Goal: Task Accomplishment & Management: Complete application form

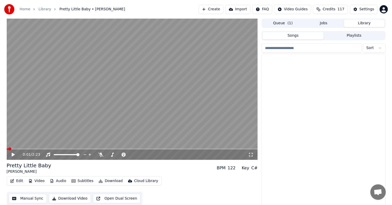
scroll to position [546, 0]
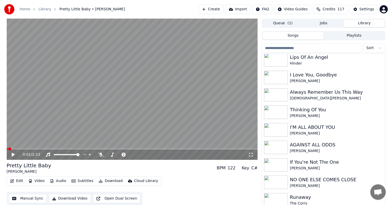
click at [64, 150] on div "0:01 / 2:23" at bounding box center [132, 154] width 251 height 10
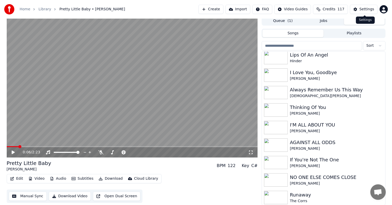
click at [364, 7] on div "Settings" at bounding box center [366, 9] width 15 height 5
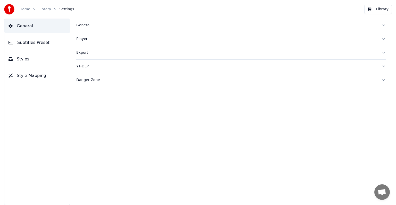
drag, startPoint x: 21, startPoint y: 39, endPoint x: 36, endPoint y: 36, distance: 15.6
click at [21, 39] on span "Subtitles Preset" at bounding box center [33, 42] width 32 height 6
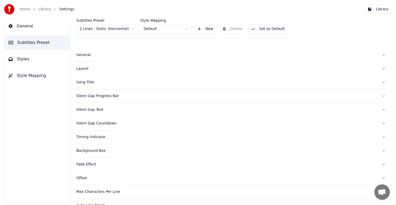
click at [88, 27] on html "Home Library Settings Library General Subtitles Preset Styles Style Mapping Sub…" at bounding box center [198, 102] width 396 height 205
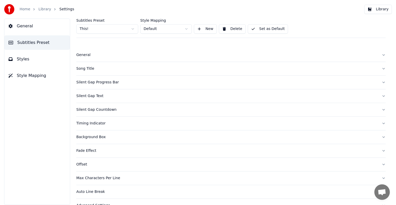
click at [91, 69] on div "Song Title" at bounding box center [226, 68] width 301 height 5
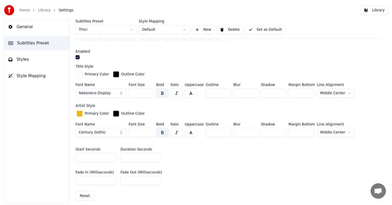
scroll to position [129, 0]
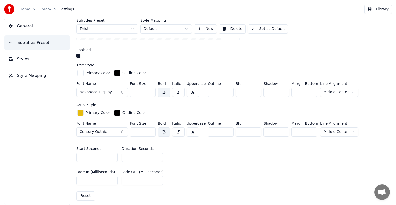
drag, startPoint x: 139, startPoint y: 154, endPoint x: 83, endPoint y: 145, distance: 57.0
click at [83, 151] on div "Start Seconds * Duration Seconds **" at bounding box center [230, 154] width 309 height 23
type input "*"
click at [269, 26] on button "Set as Default" at bounding box center [268, 28] width 40 height 9
click at [41, 8] on link "Library" at bounding box center [44, 9] width 13 height 5
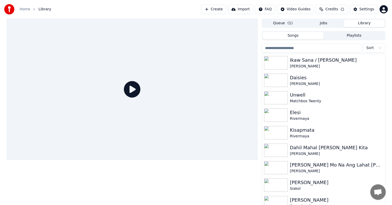
click at [287, 49] on input "search" at bounding box center [312, 47] width 100 height 9
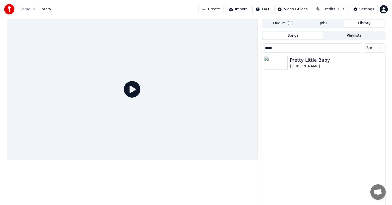
type input "*****"
click at [303, 69] on div "Pretty Little Baby [PERSON_NAME]" at bounding box center [323, 63] width 123 height 18
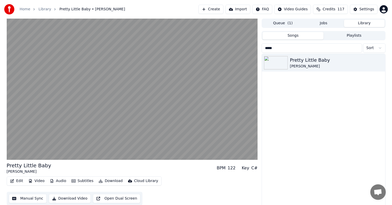
click at [109, 179] on button "Download" at bounding box center [110, 180] width 28 height 7
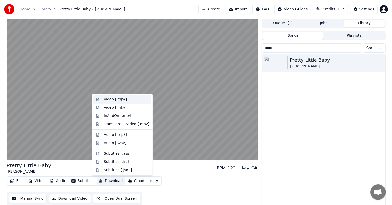
click at [105, 100] on div "Video [.mp4]" at bounding box center [115, 99] width 23 height 5
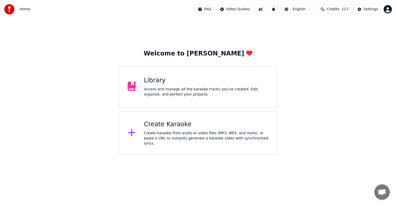
click at [186, 92] on div "Access and manage all the karaoke tracks you’ve created. Edit, organize, and pe…" at bounding box center [206, 92] width 125 height 10
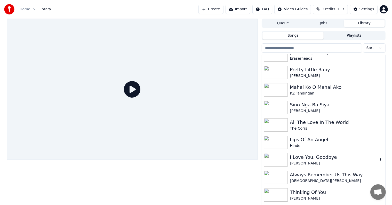
scroll to position [464, 0]
click at [325, 86] on div "Mahal Ko O Mahal Ako" at bounding box center [334, 86] width 88 height 7
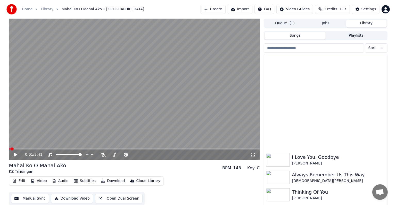
scroll to position [598, 0]
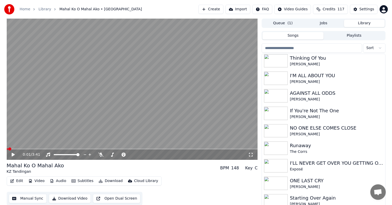
click at [13, 154] on icon at bounding box center [13, 155] width 3 height 4
click at [80, 148] on video at bounding box center [132, 89] width 251 height 141
click at [85, 148] on video at bounding box center [132, 89] width 251 height 141
click at [90, 150] on div "0:03 / 3:41" at bounding box center [132, 154] width 251 height 10
click at [92, 149] on span at bounding box center [132, 148] width 251 height 1
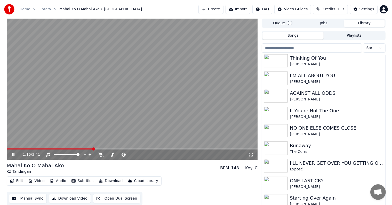
click at [107, 149] on span at bounding box center [132, 148] width 251 height 1
click at [121, 150] on div "1:29 / 3:41" at bounding box center [132, 154] width 251 height 10
click at [135, 148] on video at bounding box center [132, 89] width 251 height 141
click at [140, 148] on video at bounding box center [132, 89] width 251 height 141
drag, startPoint x: 159, startPoint y: 148, endPoint x: 166, endPoint y: 149, distance: 6.7
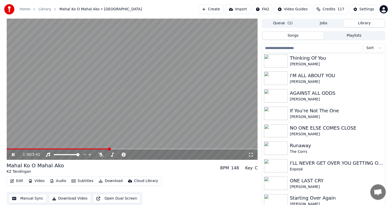
click at [160, 148] on video at bounding box center [132, 89] width 251 height 141
click at [28, 148] on video at bounding box center [132, 89] width 251 height 141
click at [24, 149] on span at bounding box center [15, 148] width 17 height 1
click at [20, 149] on span at bounding box center [14, 148] width 14 height 1
click at [18, 149] on span at bounding box center [12, 148] width 11 height 1
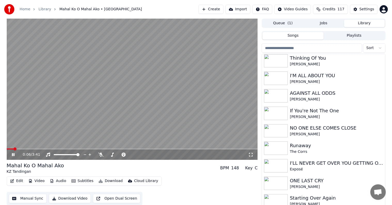
click at [13, 149] on span at bounding box center [10, 148] width 7 height 1
click at [12, 149] on span at bounding box center [10, 148] width 6 height 1
click at [10, 149] on span at bounding box center [8, 148] width 3 height 1
click at [13, 153] on icon at bounding box center [17, 154] width 12 height 4
click at [355, 13] on button "Settings" at bounding box center [364, 9] width 28 height 9
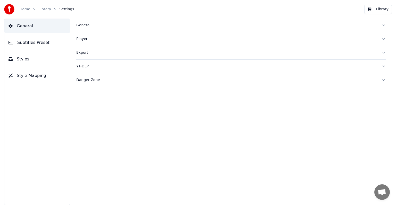
click at [25, 43] on span "Subtitles Preset" at bounding box center [33, 42] width 32 height 6
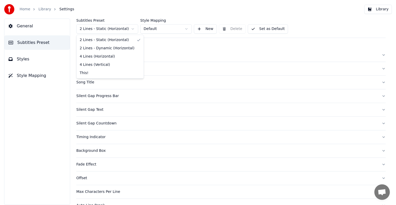
click at [100, 32] on html "Home Library Settings Library General Subtitles Preset Styles Style Mapping Sub…" at bounding box center [198, 102] width 396 height 205
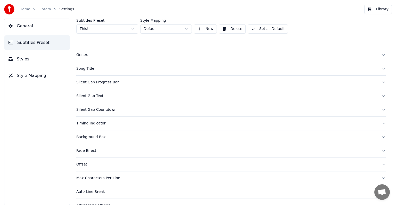
click at [85, 69] on div "Song Title" at bounding box center [226, 68] width 301 height 5
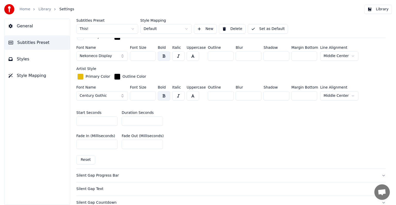
scroll to position [181, 0]
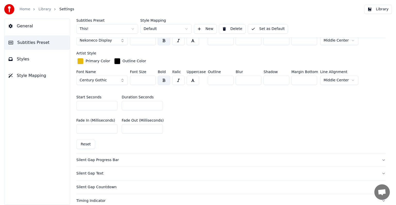
type input "*"
click at [158, 104] on input "*" at bounding box center [142, 105] width 41 height 9
click at [264, 30] on button "Set as Default" at bounding box center [268, 28] width 40 height 9
click at [38, 7] on div "Home Library Settings" at bounding box center [39, 9] width 70 height 10
click at [41, 9] on link "Library" at bounding box center [44, 9] width 13 height 5
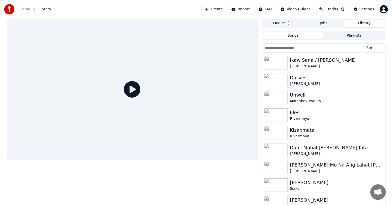
click at [331, 48] on input "search" at bounding box center [312, 47] width 100 height 9
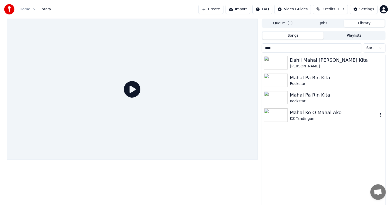
type input "****"
click at [314, 112] on div "Mahal Ko O Mahal Ako" at bounding box center [334, 112] width 88 height 7
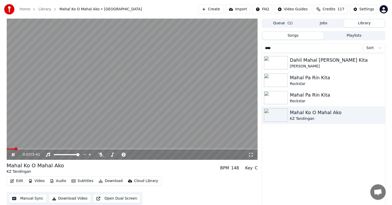
drag, startPoint x: 142, startPoint y: 102, endPoint x: 267, endPoint y: 58, distance: 132.0
click at [142, 102] on video at bounding box center [132, 89] width 251 height 141
click at [363, 6] on button "Settings" at bounding box center [364, 9] width 28 height 9
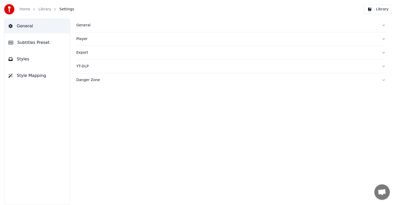
click at [26, 43] on span "Subtitles Preset" at bounding box center [33, 42] width 32 height 6
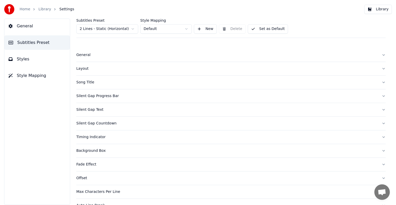
click at [88, 29] on html "Home Library Settings Library General Subtitles Preset Styles Style Mapping Sub…" at bounding box center [198, 102] width 396 height 205
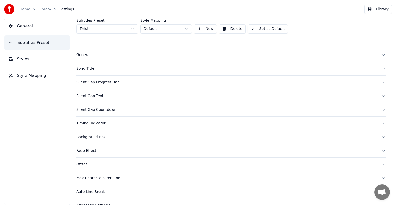
click at [88, 72] on button "Song Title" at bounding box center [230, 68] width 309 height 13
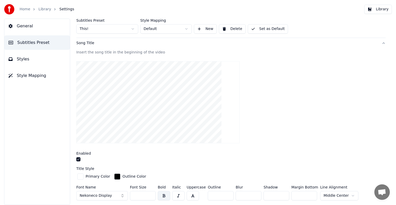
scroll to position [103, 0]
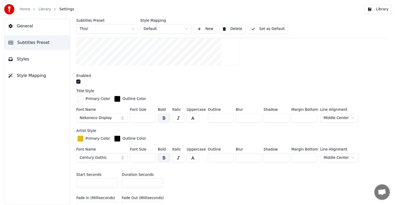
drag, startPoint x: 141, startPoint y: 120, endPoint x: 119, endPoint y: 119, distance: 22.7
click at [119, 119] on div "Font Name Nekoneco Display Font Size *** Bold Italic Uppercase Outline ** Blur …" at bounding box center [230, 116] width 309 height 17
type input "***"
click at [269, 26] on button "Set as Default" at bounding box center [268, 28] width 40 height 9
click at [42, 11] on link "Library" at bounding box center [44, 9] width 13 height 5
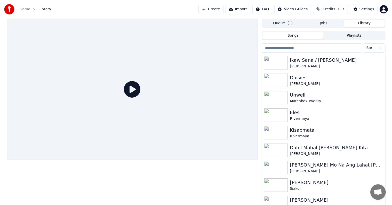
click at [304, 43] on div "Sort Ikaw Sana / Nandito Ako Rob Deniel Daisies Justin Bieber Unwell Matchbox T…" at bounding box center [324, 124] width 124 height 165
click at [303, 49] on input "search" at bounding box center [312, 47] width 100 height 9
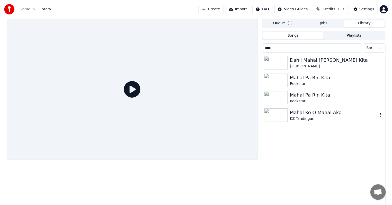
type input "****"
click at [308, 111] on div "Mahal Ko O Mahal Ako" at bounding box center [334, 112] width 88 height 7
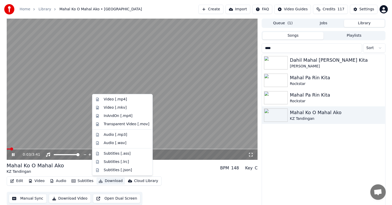
click at [107, 181] on button "Download" at bounding box center [110, 180] width 28 height 7
click at [118, 98] on div "Video [.mp4]" at bounding box center [115, 99] width 23 height 5
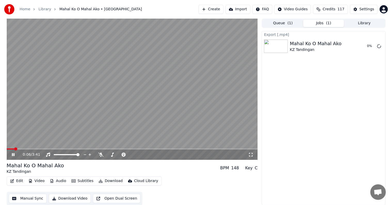
click at [139, 69] on video at bounding box center [132, 89] width 251 height 141
click at [216, 7] on button "Create" at bounding box center [210, 9] width 25 height 9
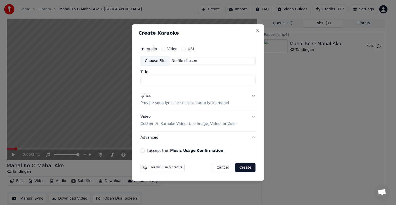
click at [150, 61] on div "Choose File" at bounding box center [155, 60] width 29 height 9
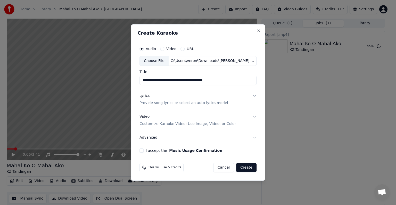
drag, startPoint x: 166, startPoint y: 81, endPoint x: 131, endPoint y: 79, distance: 35.1
click at [131, 79] on body "**********" at bounding box center [196, 102] width 392 height 205
drag, startPoint x: 182, startPoint y: 80, endPoint x: 226, endPoint y: 83, distance: 44.2
click at [226, 83] on input "**********" at bounding box center [198, 80] width 117 height 9
paste input "**********"
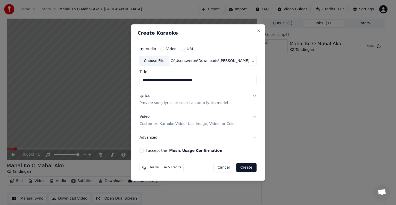
type input "**********"
click at [153, 102] on p "Provide song lyrics or select an auto lyrics model" at bounding box center [184, 102] width 88 height 5
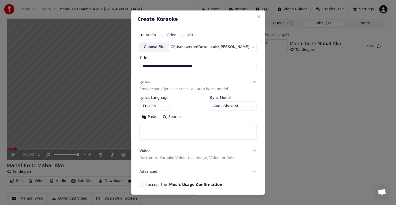
scroll to position [20, 0]
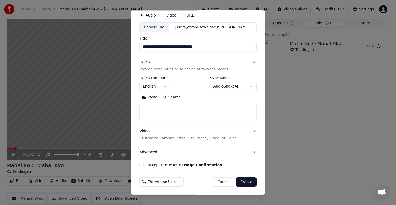
click at [151, 108] on textarea at bounding box center [198, 111] width 117 height 17
paste textarea "**********"
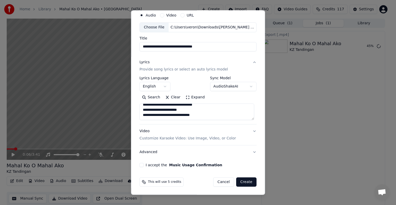
paste textarea "**********"
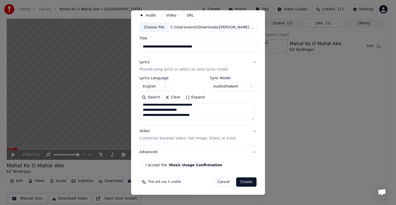
scroll to position [145, 0]
paste textarea "**********"
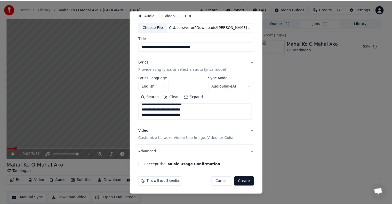
scroll to position [243, 0]
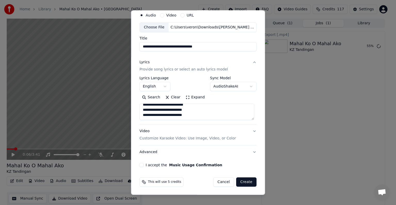
click at [153, 116] on textarea at bounding box center [197, 111] width 115 height 17
click at [149, 116] on textarea at bounding box center [197, 111] width 115 height 17
paste textarea "**********"
type textarea "**********"
click at [140, 163] on button "I accept the Music Usage Confirmation" at bounding box center [142, 165] width 4 height 4
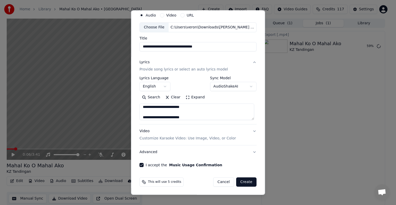
click at [244, 179] on button "Create" at bounding box center [246, 181] width 20 height 9
select select "**"
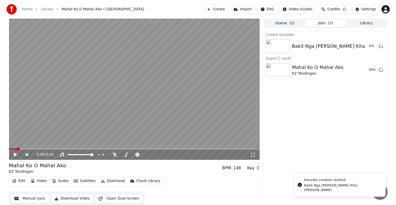
scroll to position [0, 0]
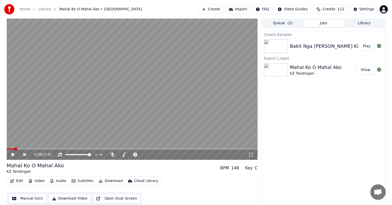
click at [364, 47] on button "Play" at bounding box center [366, 46] width 16 height 9
click at [12, 154] on icon at bounding box center [13, 154] width 3 height 3
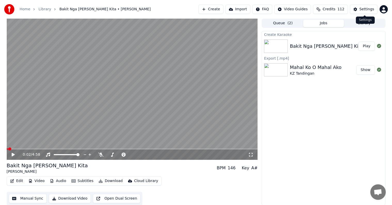
click at [368, 6] on button "Settings" at bounding box center [364, 9] width 28 height 9
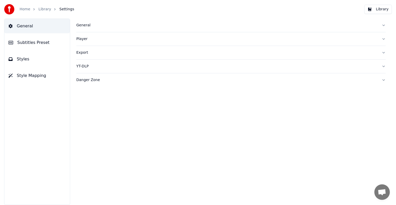
click at [19, 39] on span "Subtitles Preset" at bounding box center [33, 42] width 32 height 6
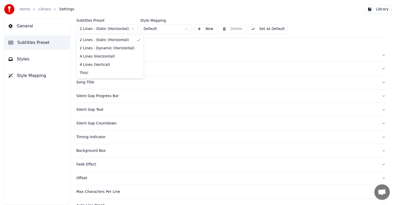
click at [99, 28] on html "Home Library Settings Library General Subtitles Preset Styles Style Mapping Sub…" at bounding box center [198, 102] width 396 height 205
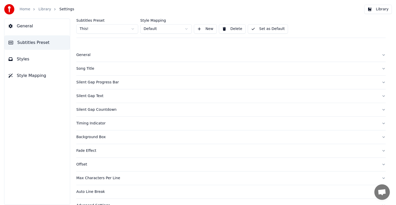
click at [85, 66] on div "Song Title" at bounding box center [226, 68] width 301 height 5
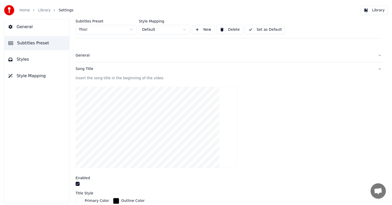
scroll to position [77, 0]
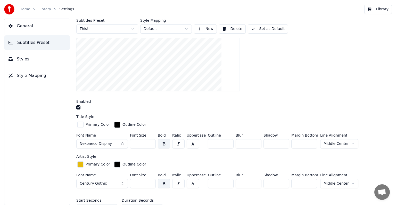
drag, startPoint x: 135, startPoint y: 144, endPoint x: 149, endPoint y: 141, distance: 14.8
click at [149, 141] on input "***" at bounding box center [143, 143] width 26 height 9
type input "***"
click at [267, 23] on div "Subtitles Preset This! Style Mapping Default New Delete Set as Default" at bounding box center [230, 28] width 309 height 19
click at [266, 27] on button "Set as Default" at bounding box center [268, 28] width 40 height 9
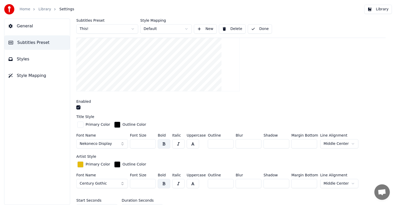
click at [44, 8] on link "Library" at bounding box center [44, 9] width 13 height 5
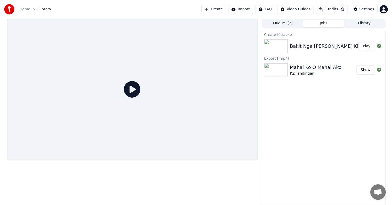
click at [366, 47] on button "Play" at bounding box center [366, 46] width 16 height 9
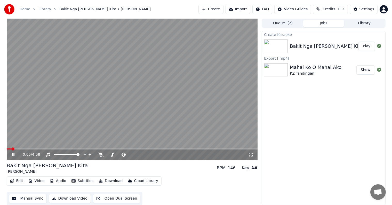
click at [28, 198] on button "Manual Sync" at bounding box center [28, 198] width 38 height 9
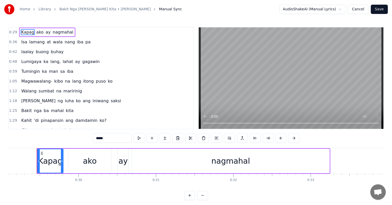
scroll to position [0, 2253]
click at [40, 10] on link "Library" at bounding box center [44, 9] width 13 height 5
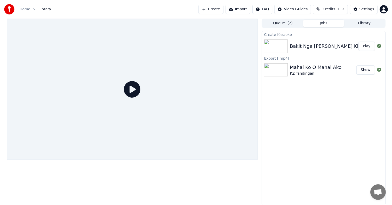
click at [39, 9] on span "Library" at bounding box center [44, 9] width 13 height 5
click at [363, 46] on button "Play" at bounding box center [366, 46] width 16 height 9
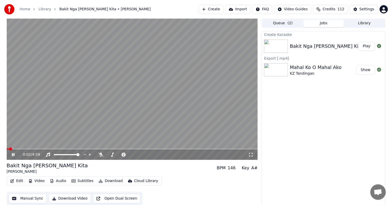
click at [21, 149] on span at bounding box center [132, 148] width 251 height 1
click at [20, 149] on div "0:23 / 4:58" at bounding box center [132, 154] width 251 height 10
click at [19, 148] on video at bounding box center [132, 88] width 251 height 141
click at [21, 148] on video at bounding box center [132, 88] width 251 height 141
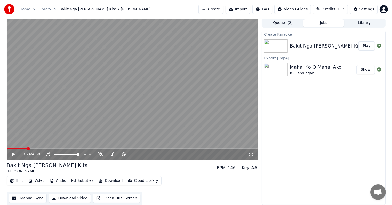
click at [20, 148] on span at bounding box center [17, 148] width 20 height 1
click at [14, 154] on icon at bounding box center [13, 154] width 3 height 4
click at [365, 7] on div "Settings" at bounding box center [366, 9] width 15 height 5
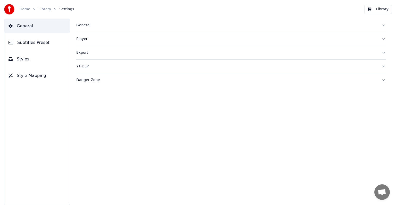
click at [24, 37] on button "Subtitles Preset" at bounding box center [37, 42] width 66 height 14
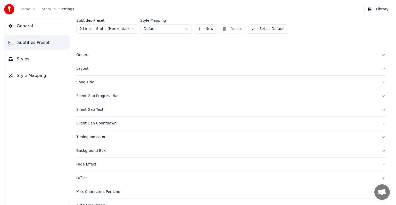
click at [97, 27] on html "Home Library Settings Library General Subtitles Preset Styles Style Mapping Sub…" at bounding box center [198, 102] width 396 height 205
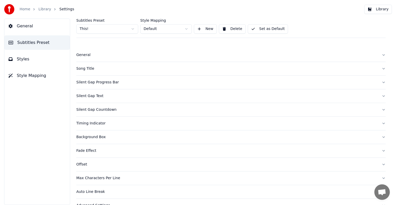
click at [84, 68] on div "Song Title" at bounding box center [226, 68] width 301 height 5
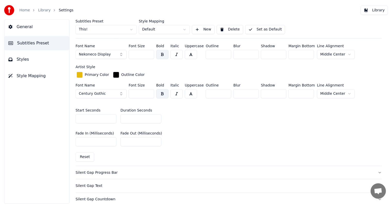
scroll to position [206, 0]
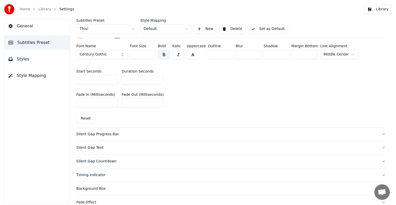
click at [157, 77] on input "**" at bounding box center [142, 79] width 41 height 9
type input "**"
click at [157, 77] on input "**" at bounding box center [142, 79] width 41 height 9
click at [265, 30] on button "Set as Default" at bounding box center [268, 28] width 40 height 9
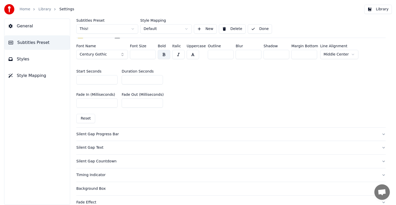
click at [47, 7] on link "Library" at bounding box center [44, 9] width 13 height 5
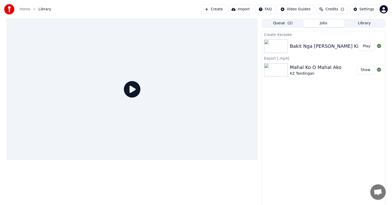
click at [369, 46] on button "Play" at bounding box center [366, 46] width 16 height 9
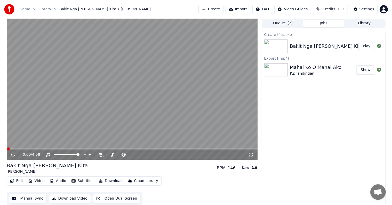
click at [20, 149] on span at bounding box center [132, 148] width 251 height 1
click at [21, 148] on video at bounding box center [132, 89] width 251 height 141
click at [21, 149] on span at bounding box center [132, 148] width 251 height 1
click at [10, 154] on div "0:17 / 4:58" at bounding box center [132, 154] width 247 height 5
click at [13, 154] on icon at bounding box center [13, 155] width 3 height 4
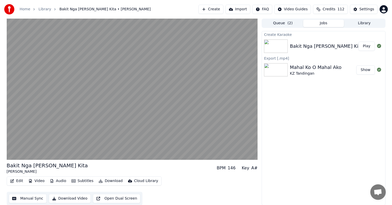
click at [31, 199] on button "Manual Sync" at bounding box center [28, 198] width 38 height 9
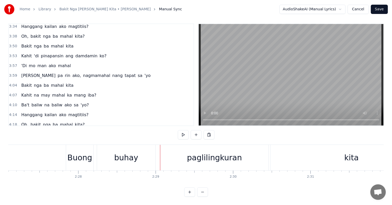
scroll to position [8, 0]
click at [207, 154] on div "paglilingkuran" at bounding box center [214, 158] width 55 height 12
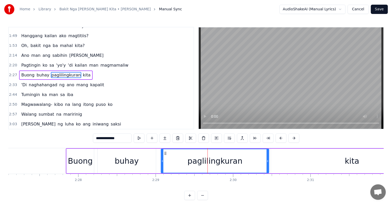
scroll to position [134, 0]
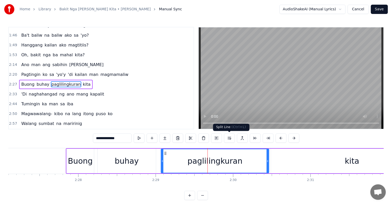
click at [229, 137] on button at bounding box center [229, 137] width 11 height 9
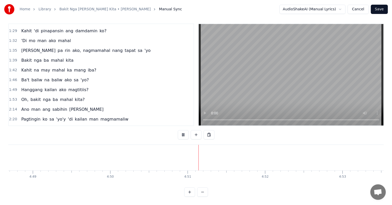
scroll to position [52, 0]
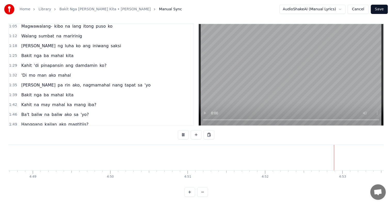
click at [377, 9] on button "Save" at bounding box center [379, 9] width 17 height 9
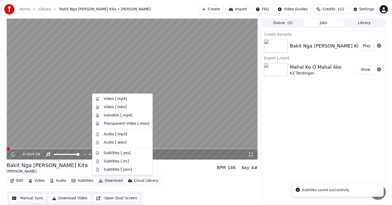
click at [111, 183] on button "Download" at bounding box center [110, 180] width 28 height 7
click at [117, 97] on div "Video [.mp4]" at bounding box center [115, 98] width 23 height 5
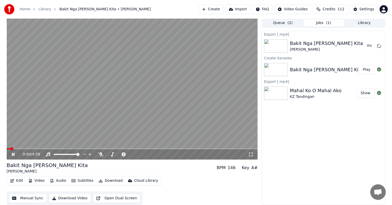
click at [126, 81] on video at bounding box center [132, 88] width 251 height 141
click at [365, 21] on button "Library" at bounding box center [364, 22] width 41 height 7
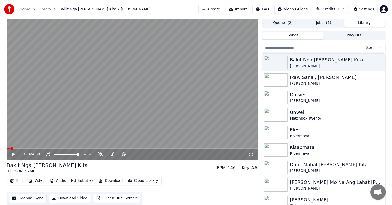
click at [330, 45] on input "search" at bounding box center [312, 47] width 100 height 9
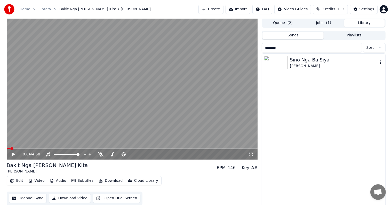
type input "********"
click at [328, 64] on div "Sarah Geronimo" at bounding box center [334, 65] width 88 height 5
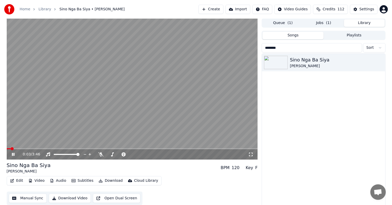
click at [21, 148] on span at bounding box center [132, 148] width 251 height 1
click at [15, 148] on span at bounding box center [11, 148] width 9 height 1
click at [13, 148] on span at bounding box center [12, 148] width 10 height 1
click at [13, 153] on icon at bounding box center [13, 154] width 3 height 3
click at [369, 11] on div "Settings" at bounding box center [366, 9] width 15 height 5
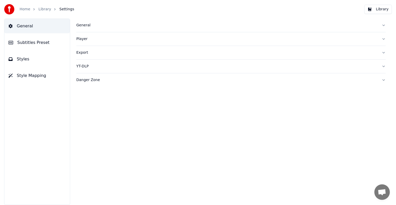
click at [23, 44] on span "Subtitles Preset" at bounding box center [33, 42] width 32 height 6
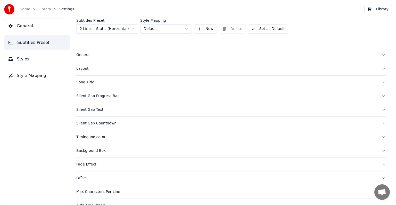
click at [93, 28] on html "Home Library Settings Library General Subtitles Preset Styles Style Mapping Sub…" at bounding box center [198, 102] width 396 height 205
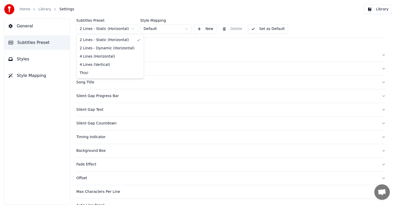
drag, startPoint x: 84, startPoint y: 76, endPoint x: 84, endPoint y: 73, distance: 3.1
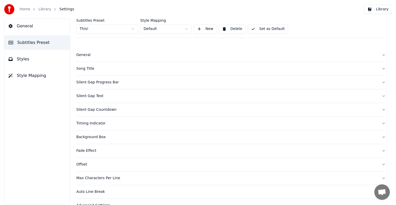
click at [86, 69] on div "Song Title" at bounding box center [226, 68] width 301 height 5
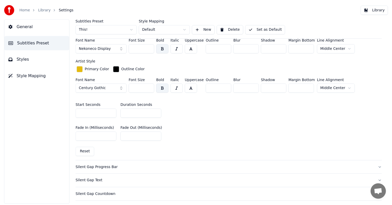
scroll to position [129, 0]
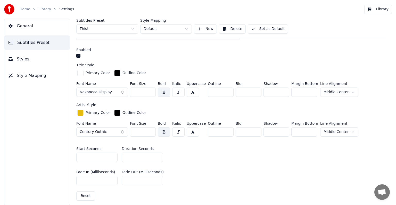
click at [157, 158] on input "*" at bounding box center [142, 156] width 41 height 9
type input "*"
click at [157, 158] on input "*" at bounding box center [142, 156] width 41 height 9
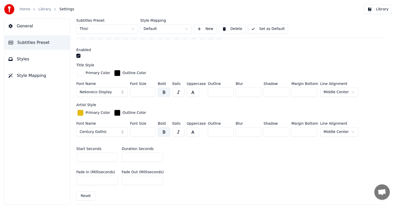
click at [267, 30] on button "Set as Default" at bounding box center [268, 28] width 40 height 9
click at [43, 10] on link "Library" at bounding box center [44, 9] width 13 height 5
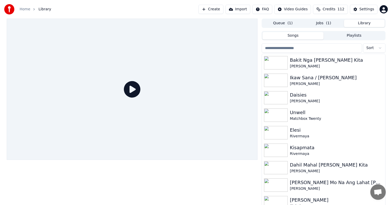
click at [305, 49] on input "search" at bounding box center [312, 47] width 100 height 9
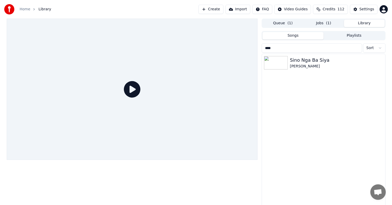
type input "****"
click at [317, 68] on div "Sarah Geronimo" at bounding box center [334, 66] width 88 height 5
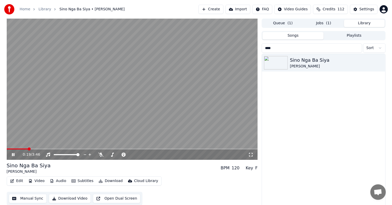
scroll to position [2, 0]
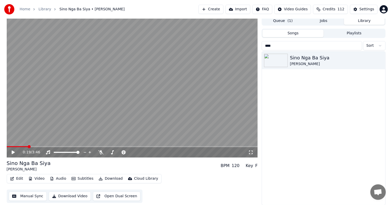
click at [362, 22] on button "Library" at bounding box center [364, 20] width 41 height 7
click at [357, 34] on button "Playlists" at bounding box center [353, 33] width 61 height 7
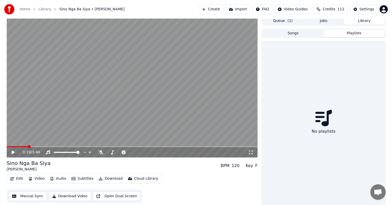
scroll to position [0, 0]
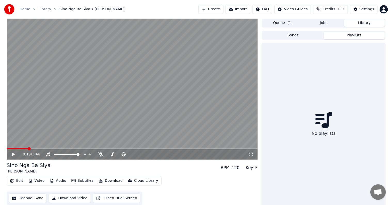
click at [328, 22] on button "Jobs" at bounding box center [323, 22] width 41 height 7
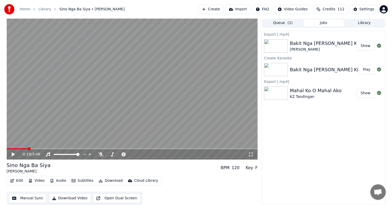
click at [108, 178] on button "Download" at bounding box center [110, 180] width 28 height 7
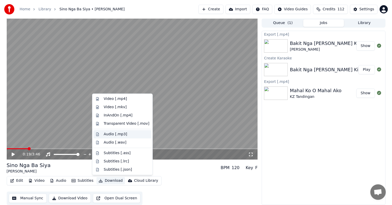
click at [119, 134] on div "Audio [.mp3]" at bounding box center [115, 134] width 23 height 5
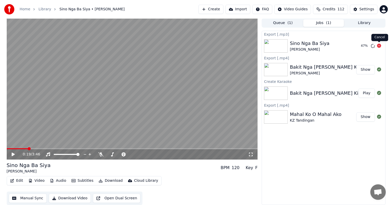
click at [379, 45] on icon at bounding box center [379, 46] width 4 height 4
click at [365, 69] on button "Show" at bounding box center [365, 69] width 19 height 9
click at [368, 90] on button "Play" at bounding box center [366, 92] width 16 height 9
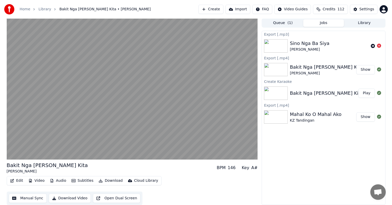
click at [105, 180] on button "Download" at bounding box center [110, 180] width 28 height 7
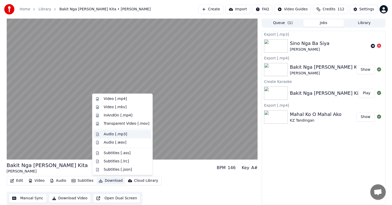
click at [120, 132] on div "Audio [.mp3]" at bounding box center [115, 134] width 23 height 5
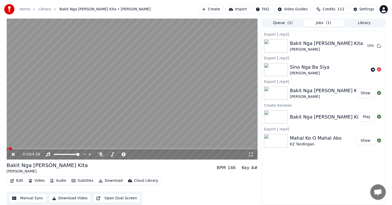
click at [107, 84] on video at bounding box center [132, 88] width 251 height 141
